Goal: Task Accomplishment & Management: Manage account settings

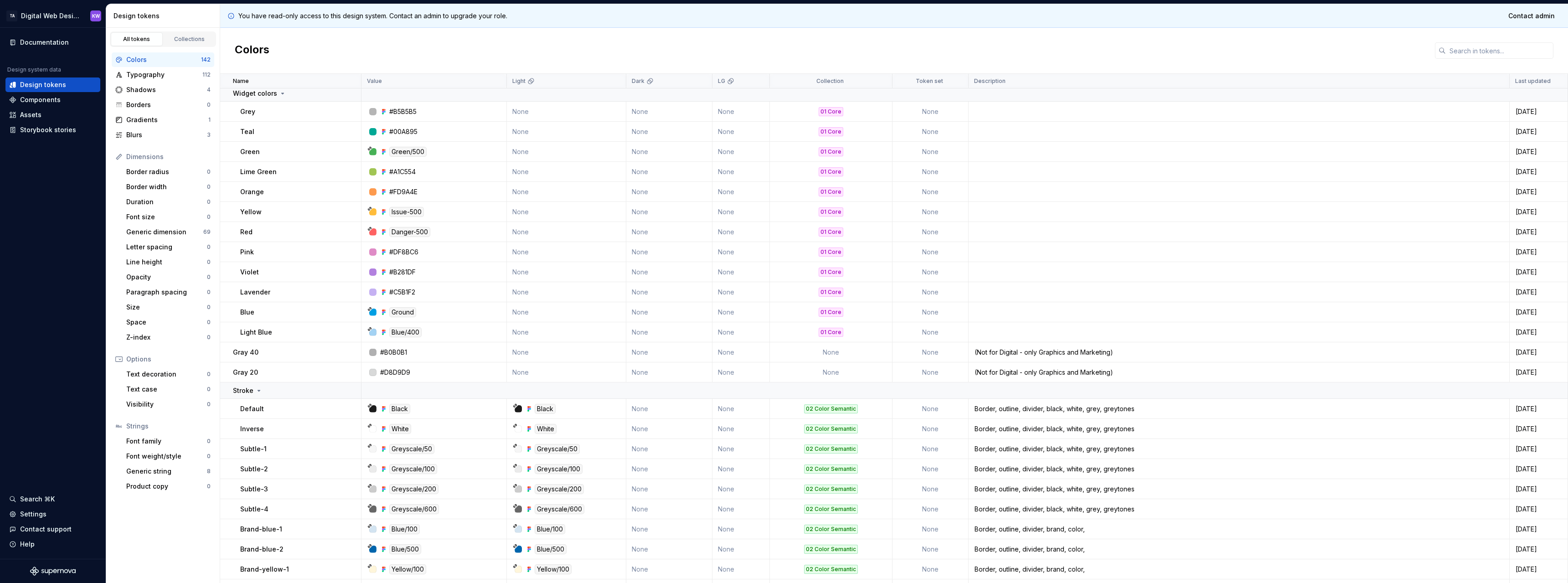
scroll to position [45, 0]
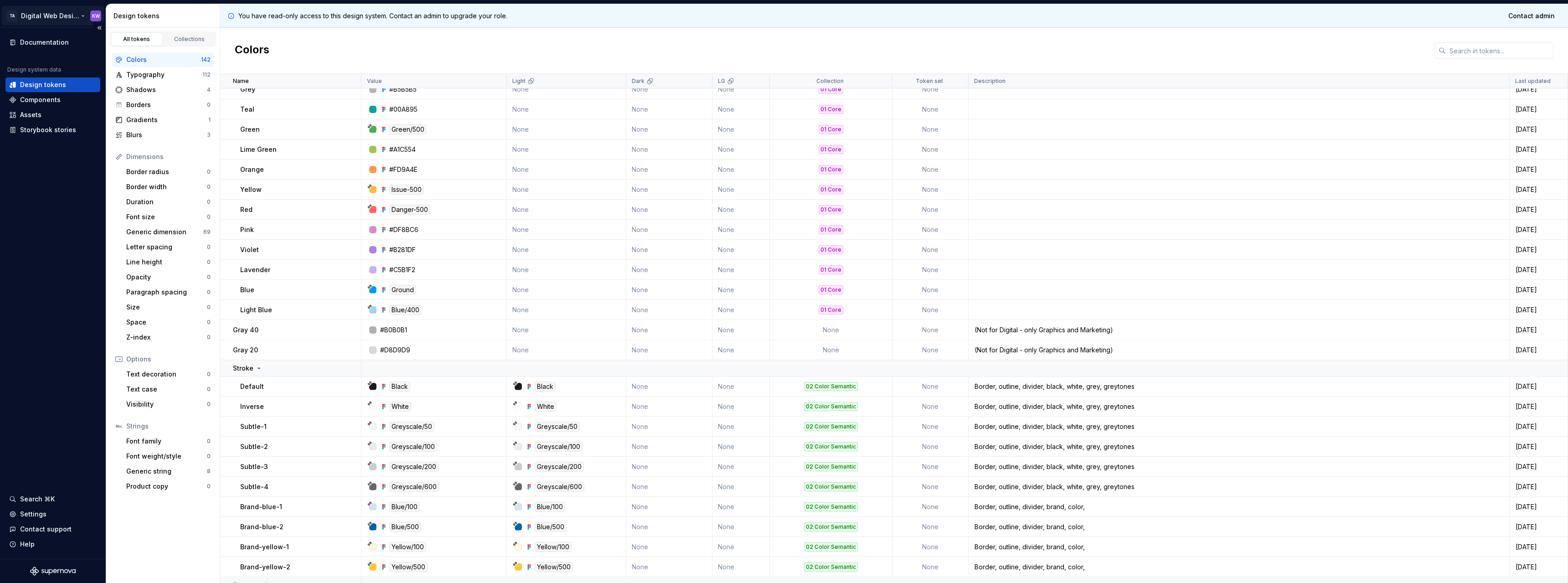
click at [71, 18] on html "TA Digital Web Design KW Documentation Design system data Design tokens Compone…" at bounding box center [784, 292] width 1568 height 583
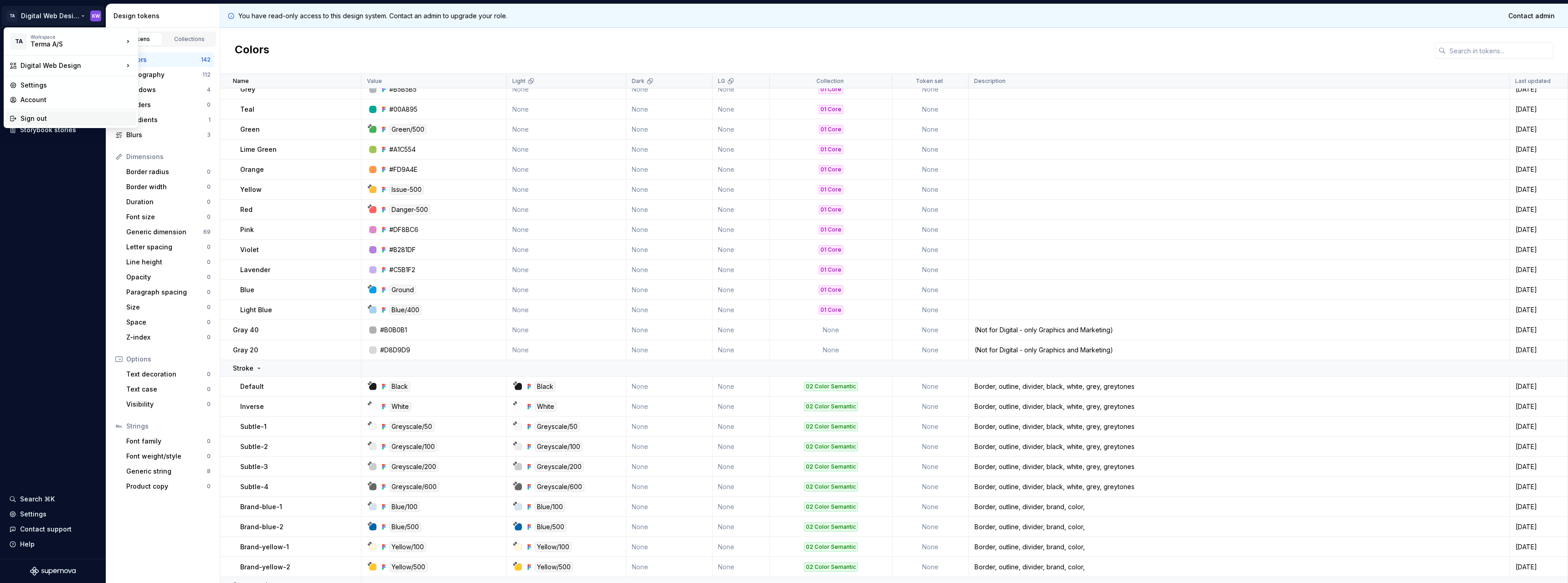
click at [33, 120] on div "Sign out" at bounding box center [76, 118] width 113 height 9
click at [62, 17] on html "TA Digital Web Design KW Documentation Design system data Design tokens Compone…" at bounding box center [784, 292] width 1568 height 583
click at [18, 117] on div "Sign out" at bounding box center [71, 118] width 130 height 14
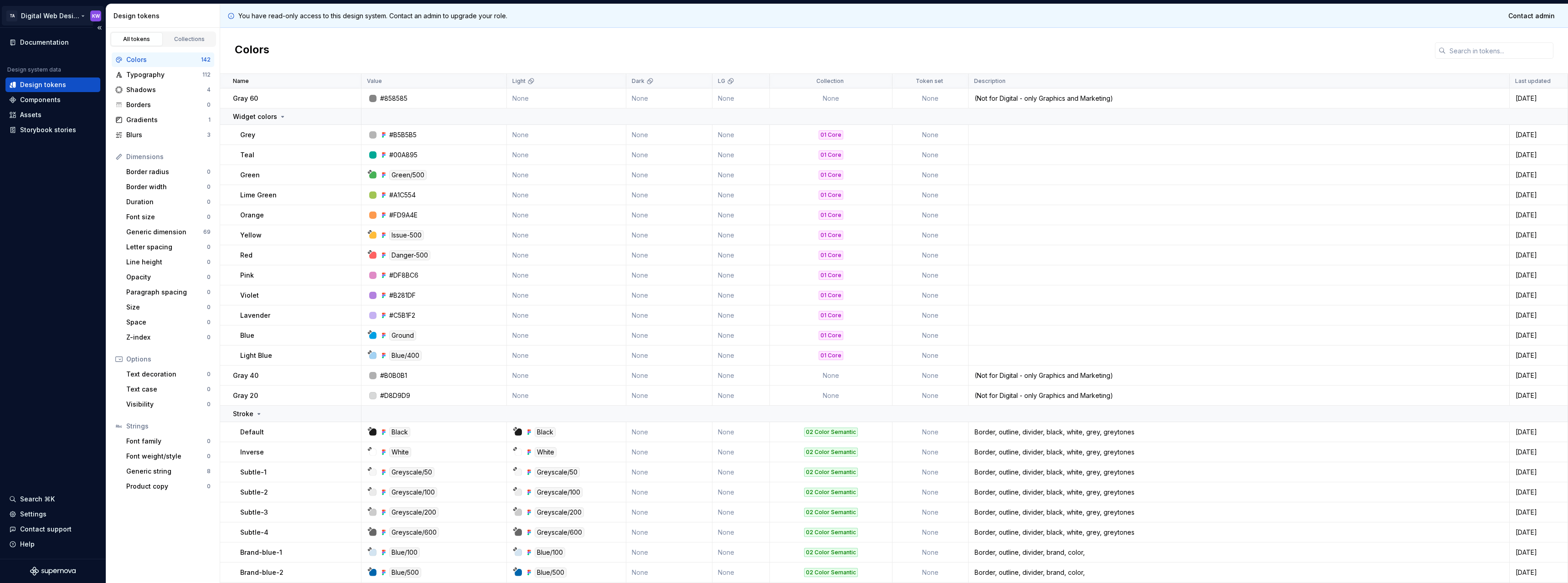
click at [94, 17] on html "TA Digital Web Design KW Documentation Design system data Design tokens Compone…" at bounding box center [784, 292] width 1568 height 583
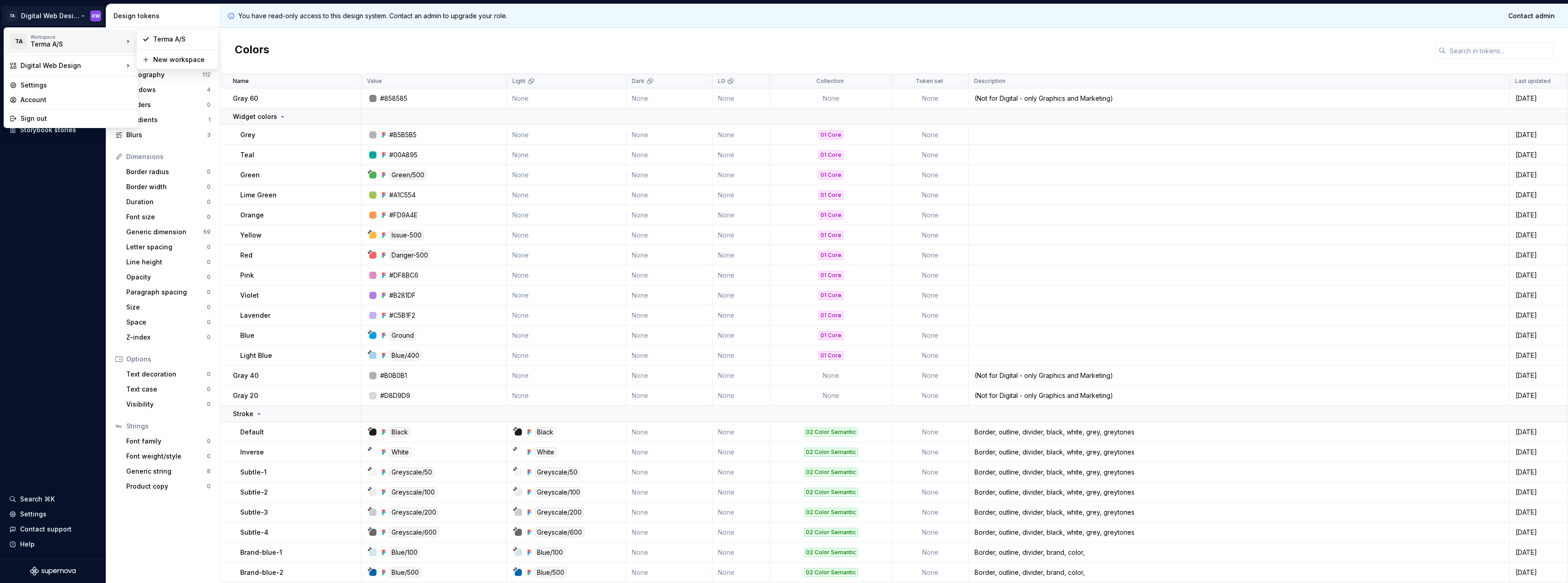
click at [100, 41] on div "Terma A/S" at bounding box center [69, 44] width 77 height 9
click at [175, 39] on div "Terma A/S" at bounding box center [182, 39] width 60 height 9
